Goal: Navigation & Orientation: Find specific page/section

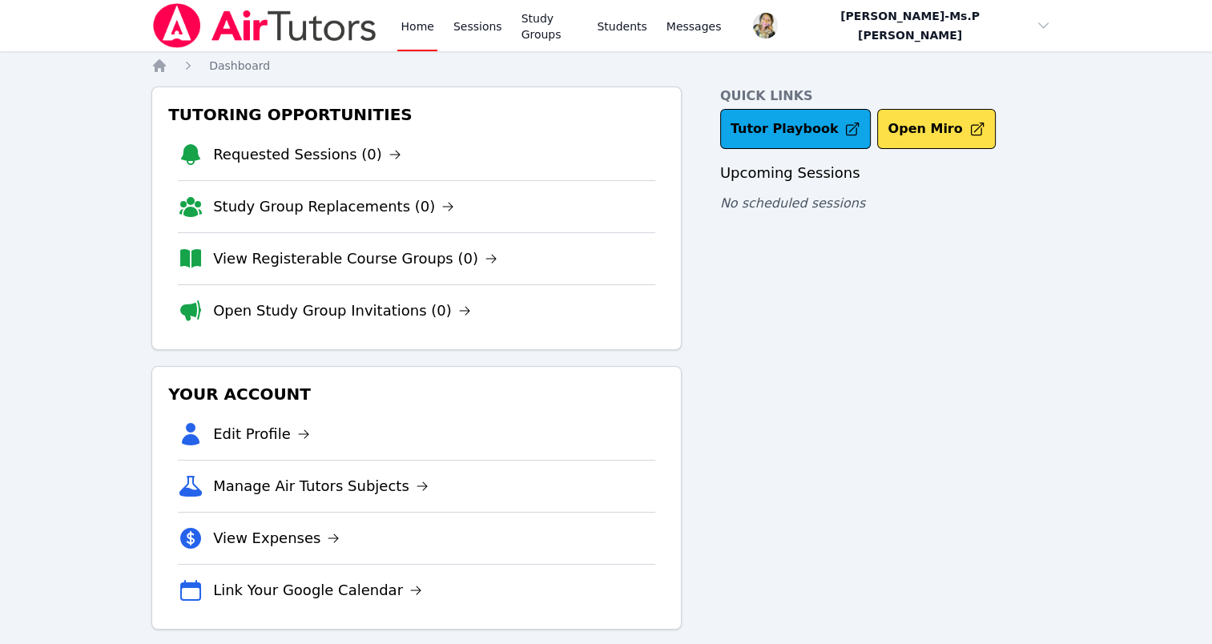
click at [457, 26] on link "Sessions" at bounding box center [477, 25] width 55 height 51
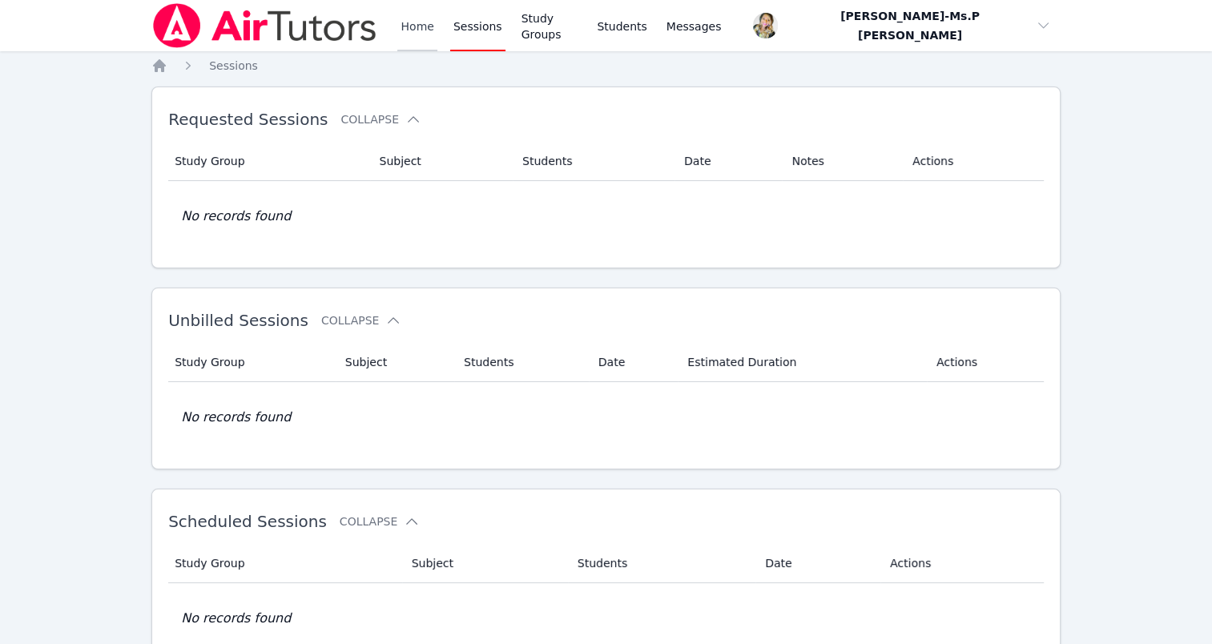
click at [413, 31] on link "Home" at bounding box center [416, 25] width 39 height 51
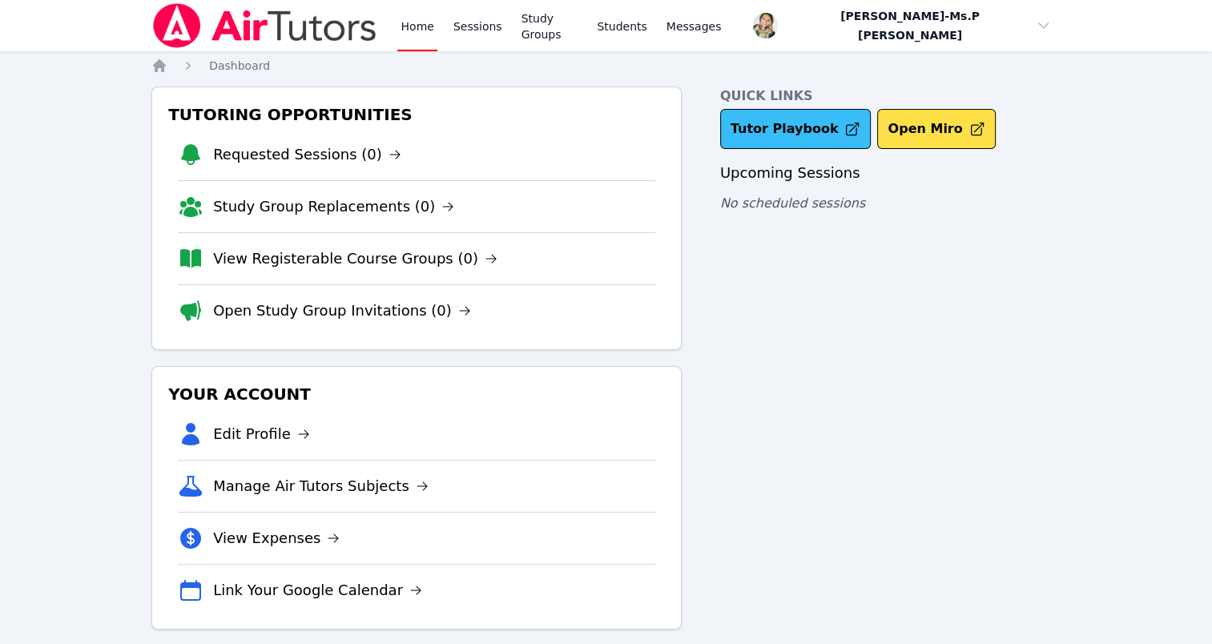
click at [778, 116] on link "Tutor Playbook" at bounding box center [795, 129] width 151 height 40
click at [470, 10] on link "Sessions" at bounding box center [477, 25] width 55 height 51
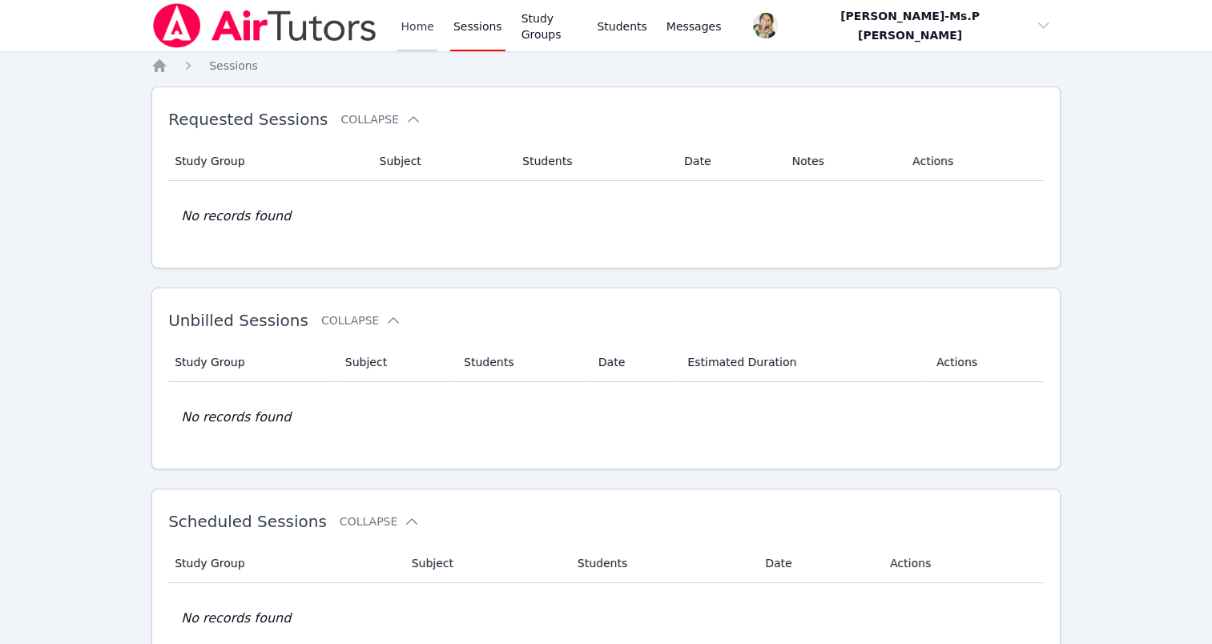
click at [412, 41] on link "Home" at bounding box center [416, 25] width 39 height 51
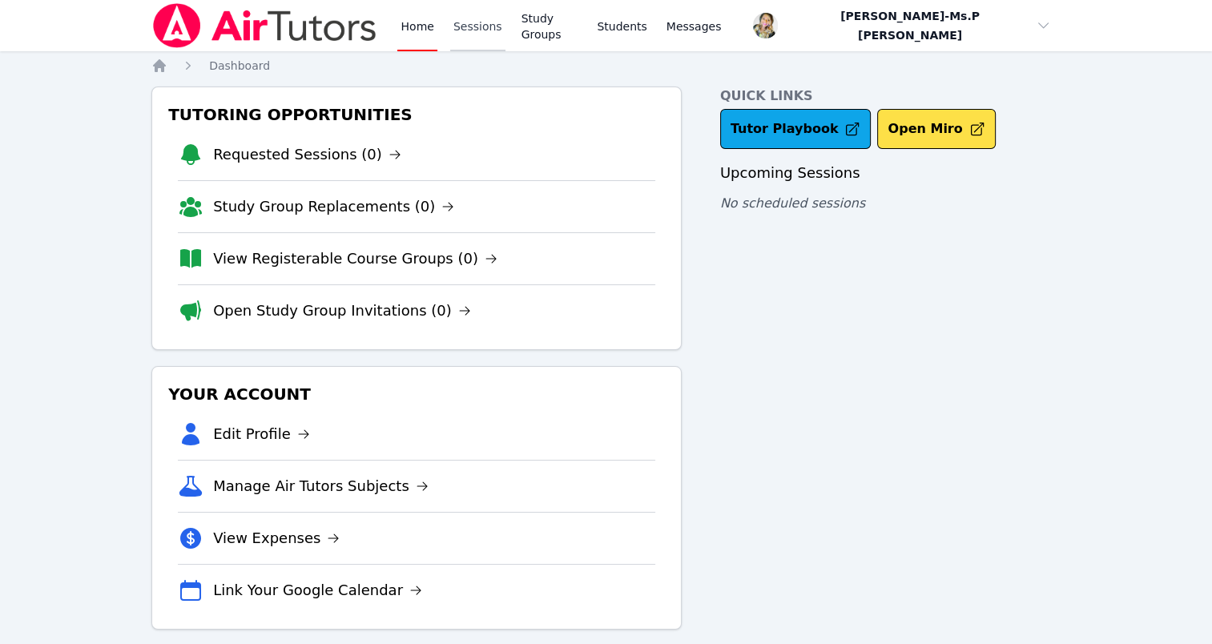
click at [478, 22] on link "Sessions" at bounding box center [477, 25] width 55 height 51
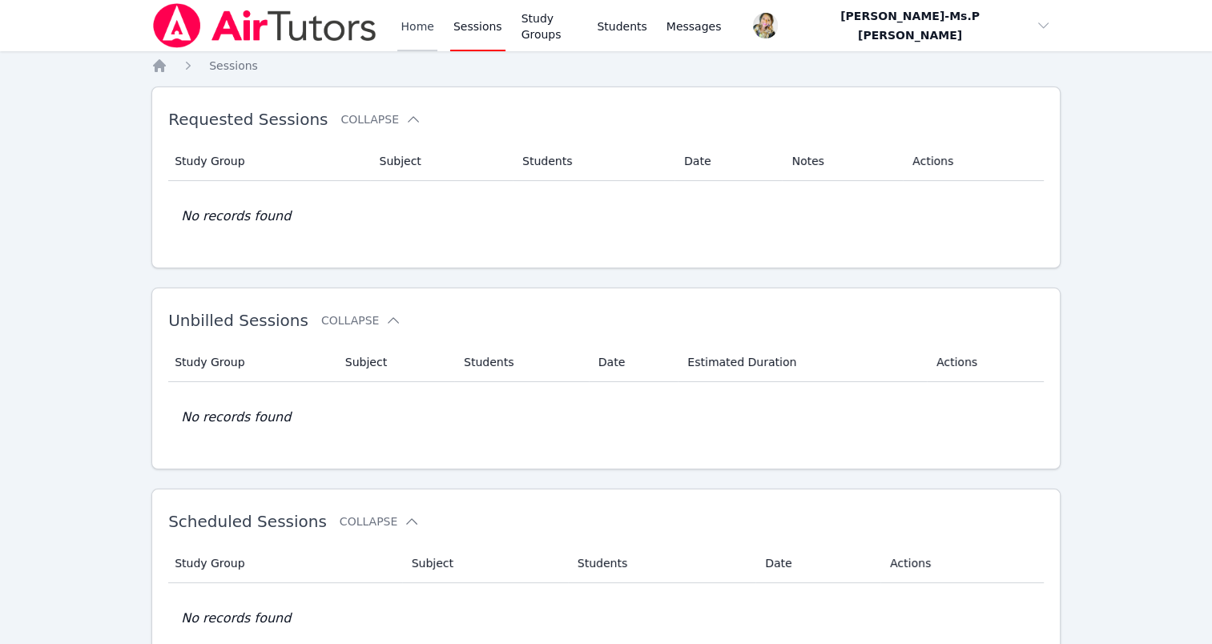
click at [423, 28] on link "Home" at bounding box center [416, 25] width 39 height 51
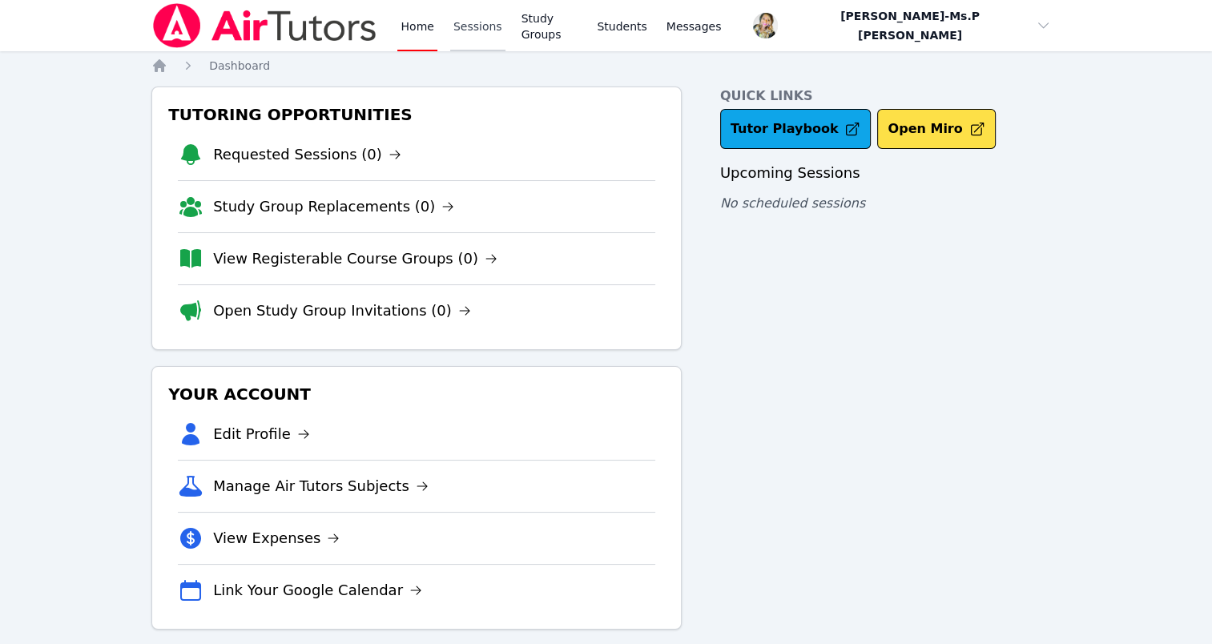
click at [477, 25] on link "Sessions" at bounding box center [477, 25] width 55 height 51
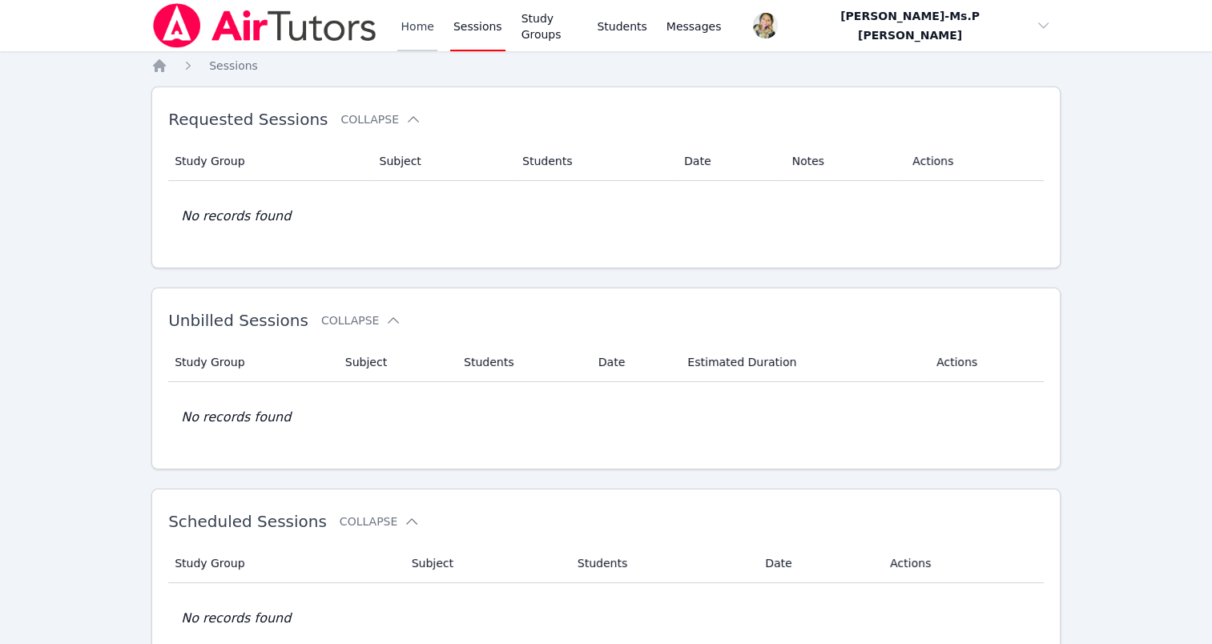
click at [429, 26] on link "Home" at bounding box center [416, 25] width 39 height 51
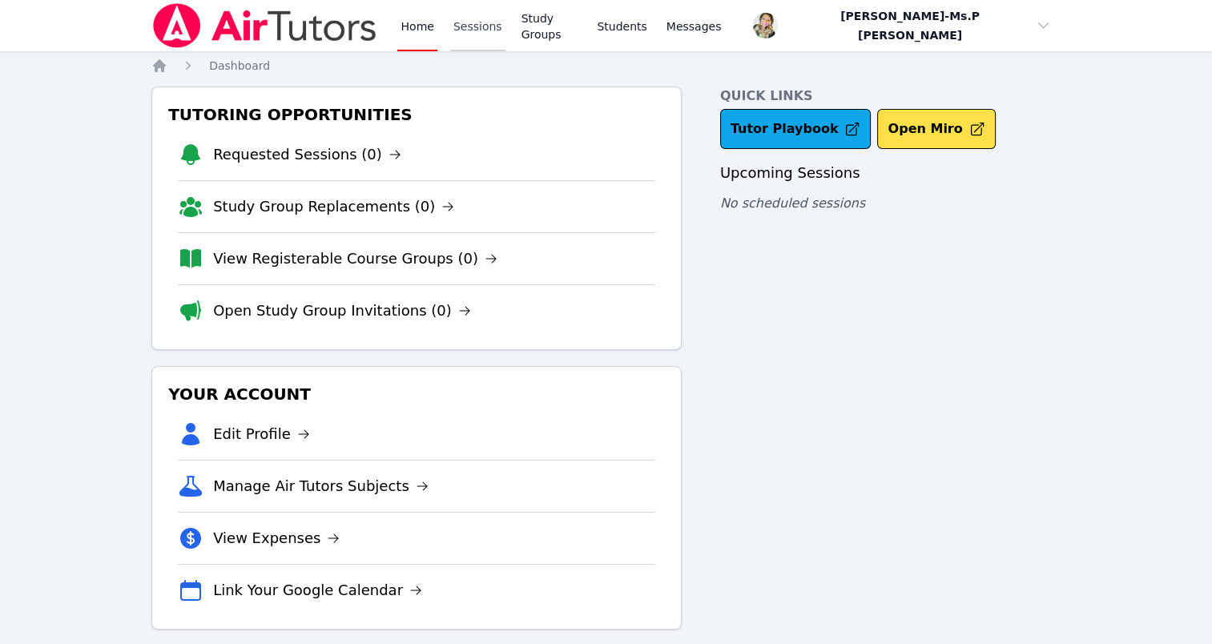
click at [474, 27] on link "Sessions" at bounding box center [477, 25] width 55 height 51
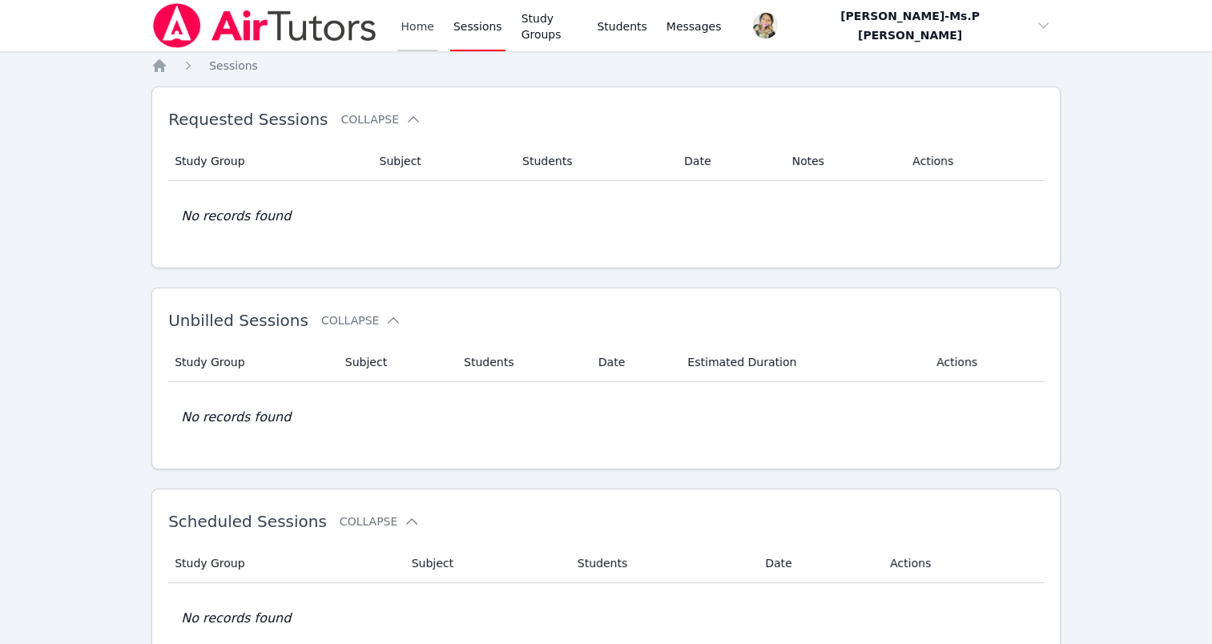
click at [428, 23] on link "Home" at bounding box center [416, 25] width 39 height 51
